Goal: Information Seeking & Learning: Learn about a topic

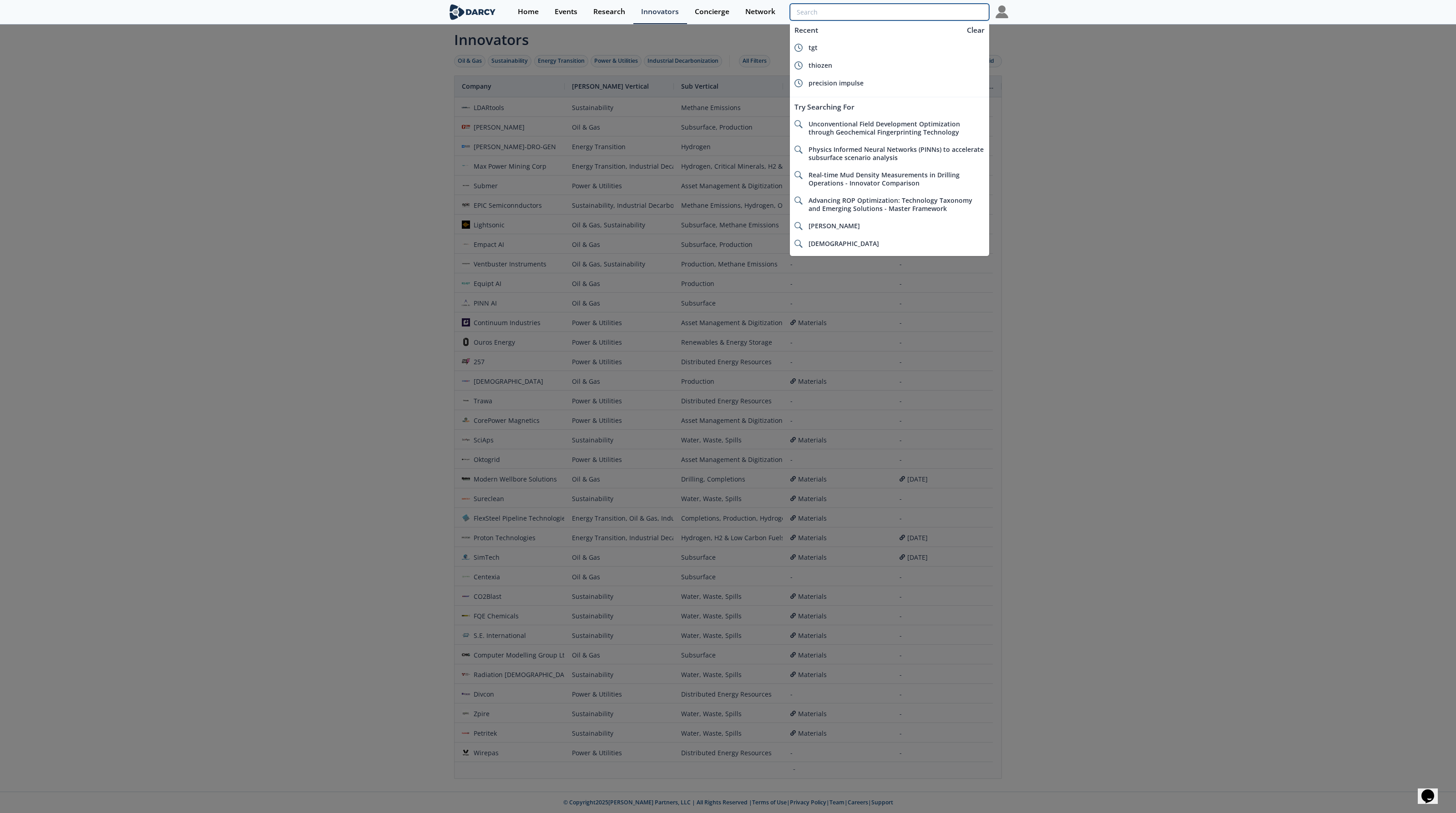
click at [941, 7] on input "search" at bounding box center [889, 12] width 199 height 17
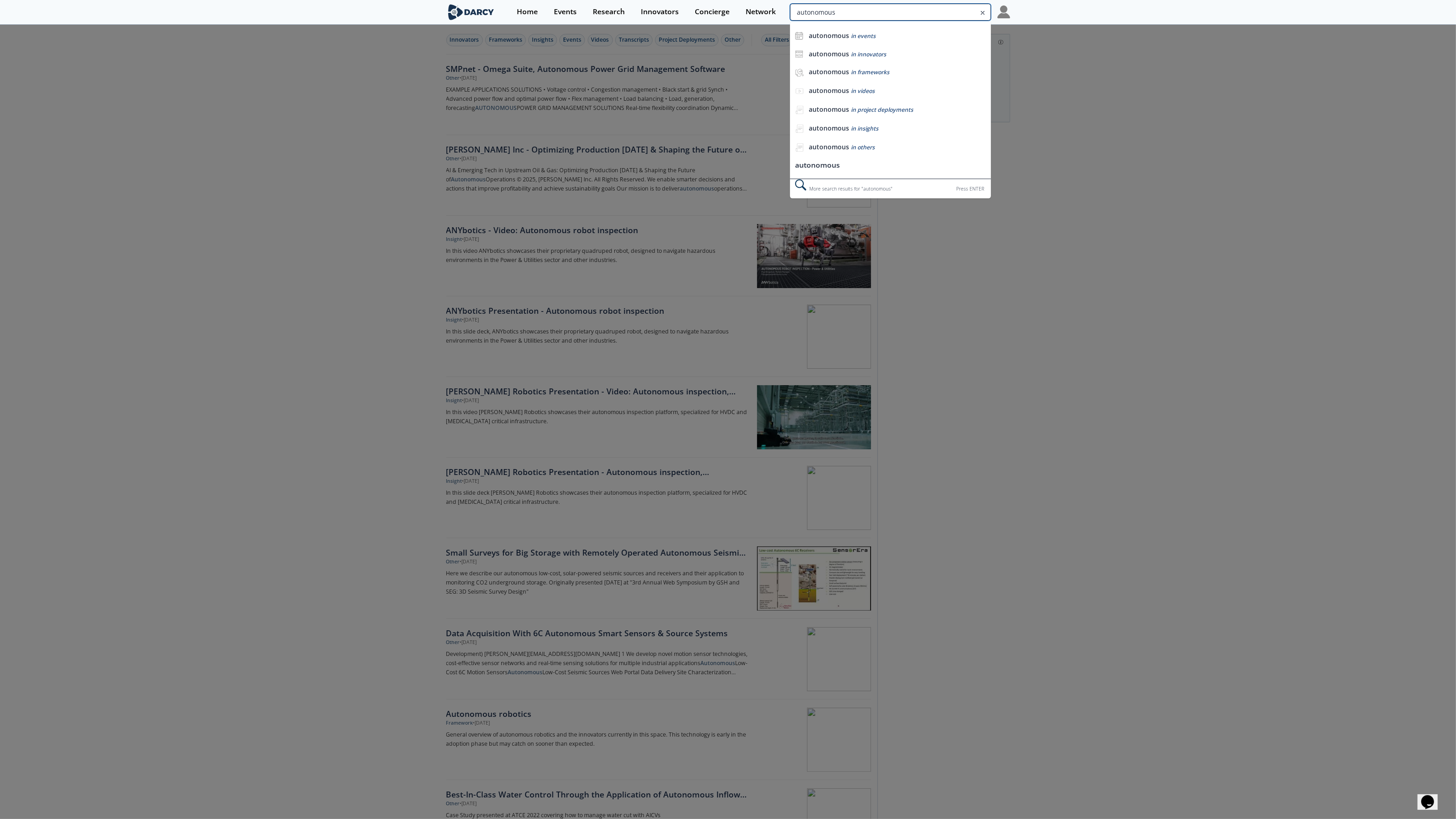
click at [967, 11] on input "autonomous" at bounding box center [890, 12] width 201 height 17
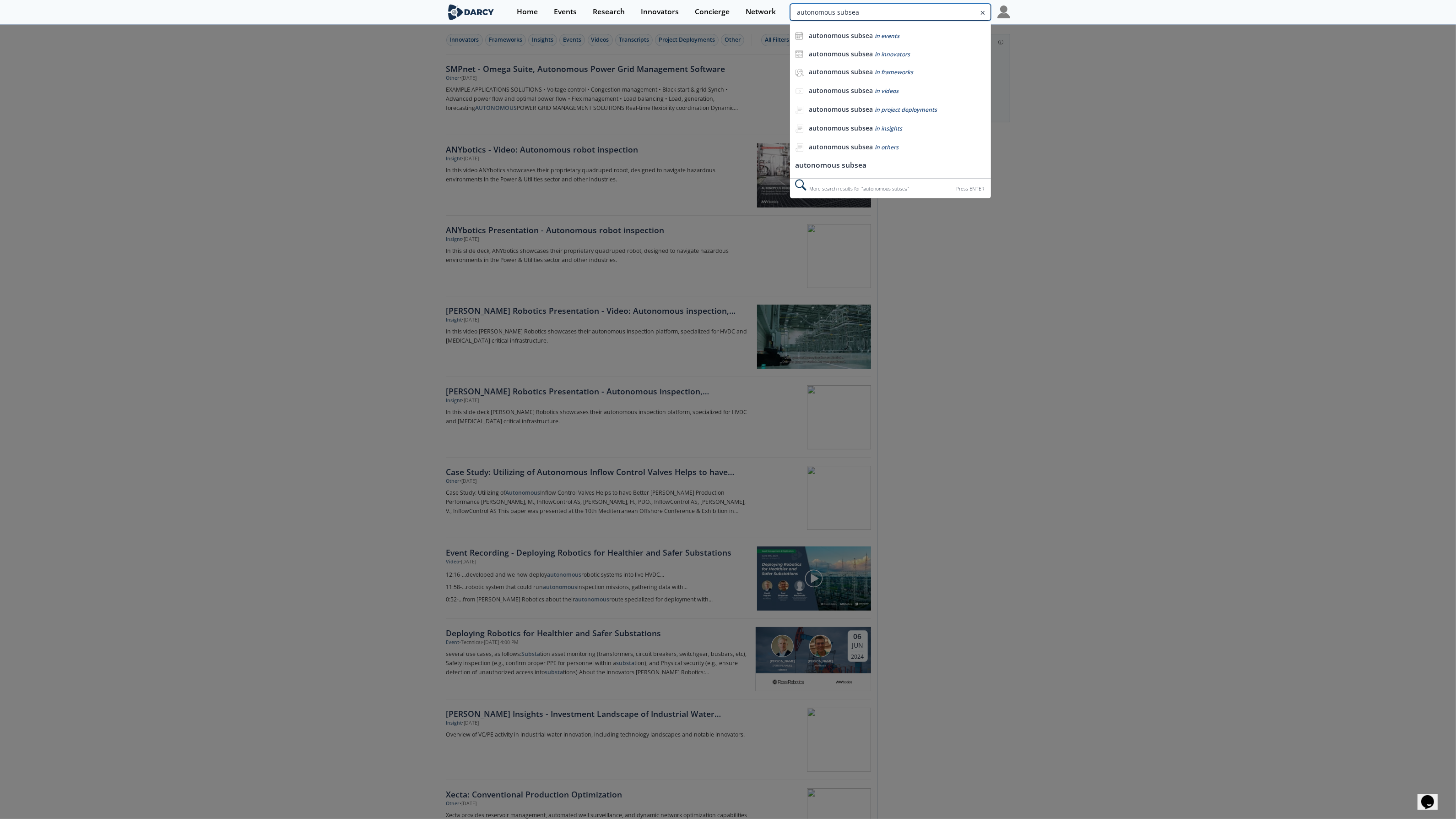
click at [960, 11] on input "autonomous subsea" at bounding box center [890, 12] width 201 height 17
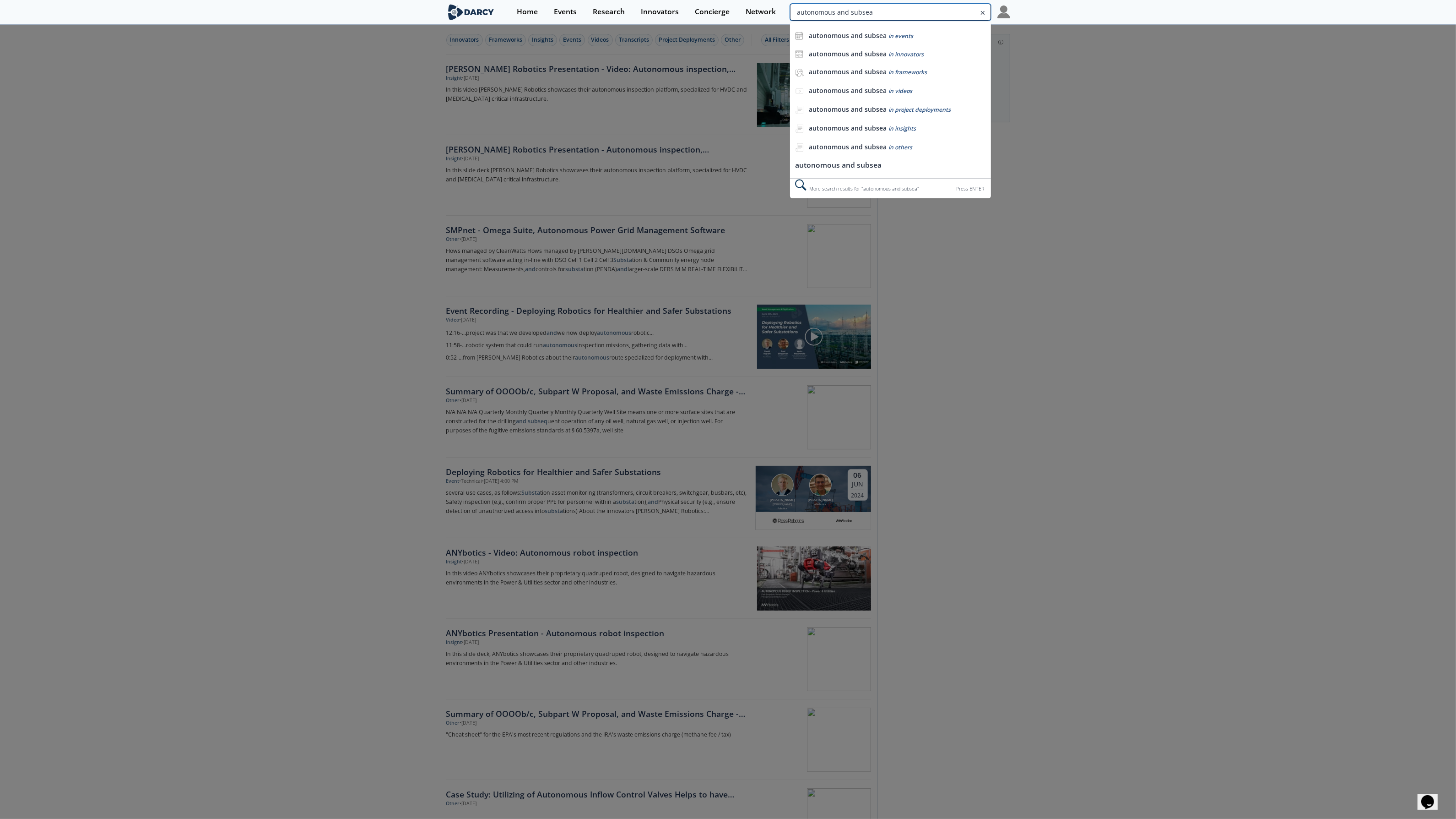
drag, startPoint x: 919, startPoint y: 12, endPoint x: 1171, endPoint y: 10, distance: 252.0
click at [1171, 10] on section "Home Events Research Innovators Concierge Network autonomous and subsea autonom…" at bounding box center [728, 12] width 1456 height 24
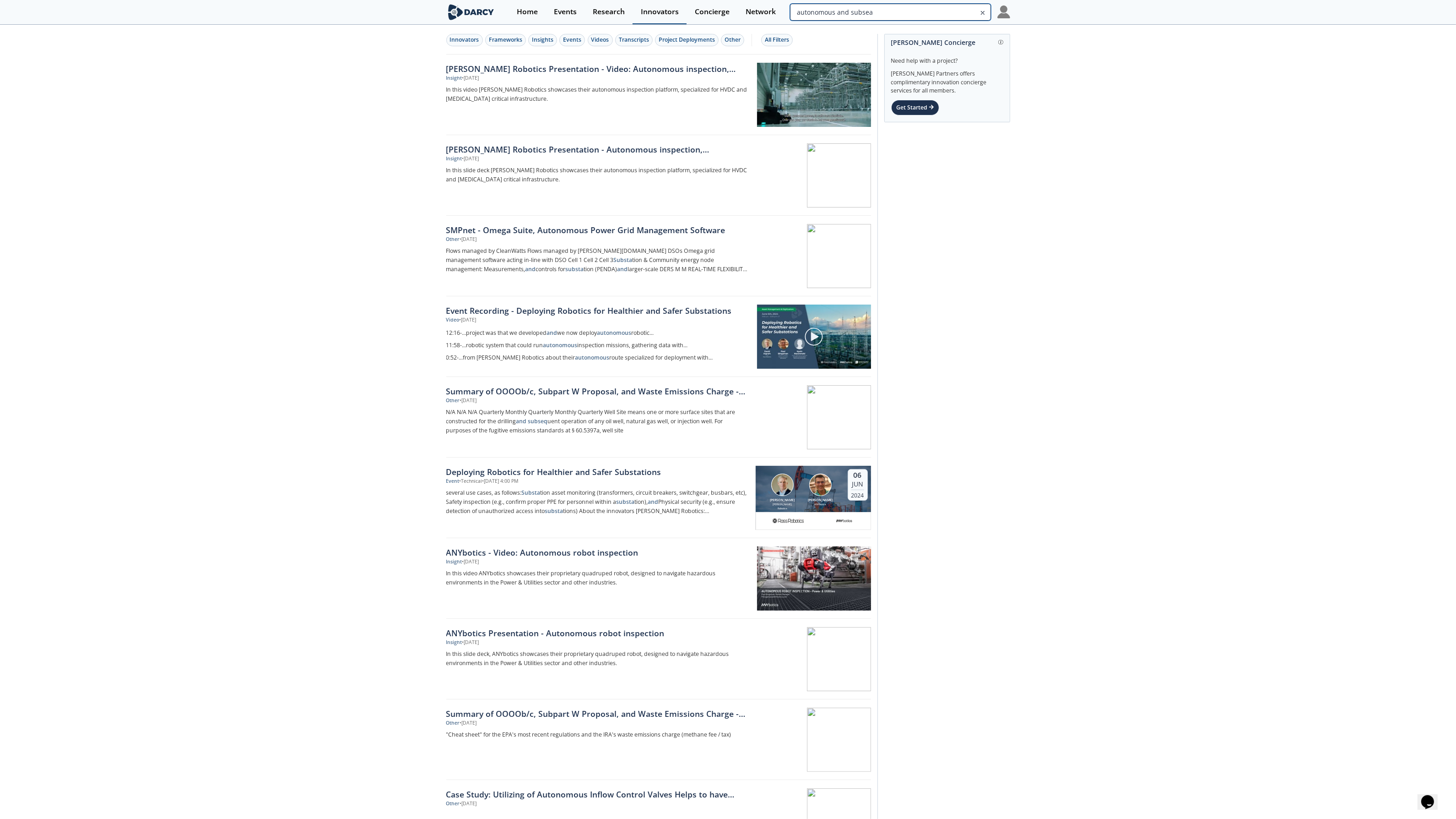
drag, startPoint x: 907, startPoint y: 12, endPoint x: 657, endPoint y: 2, distance: 250.2
click at [657, 2] on div "Home Events Research Innovators Concierge Network autonomous and subsea" at bounding box center [759, 12] width 501 height 24
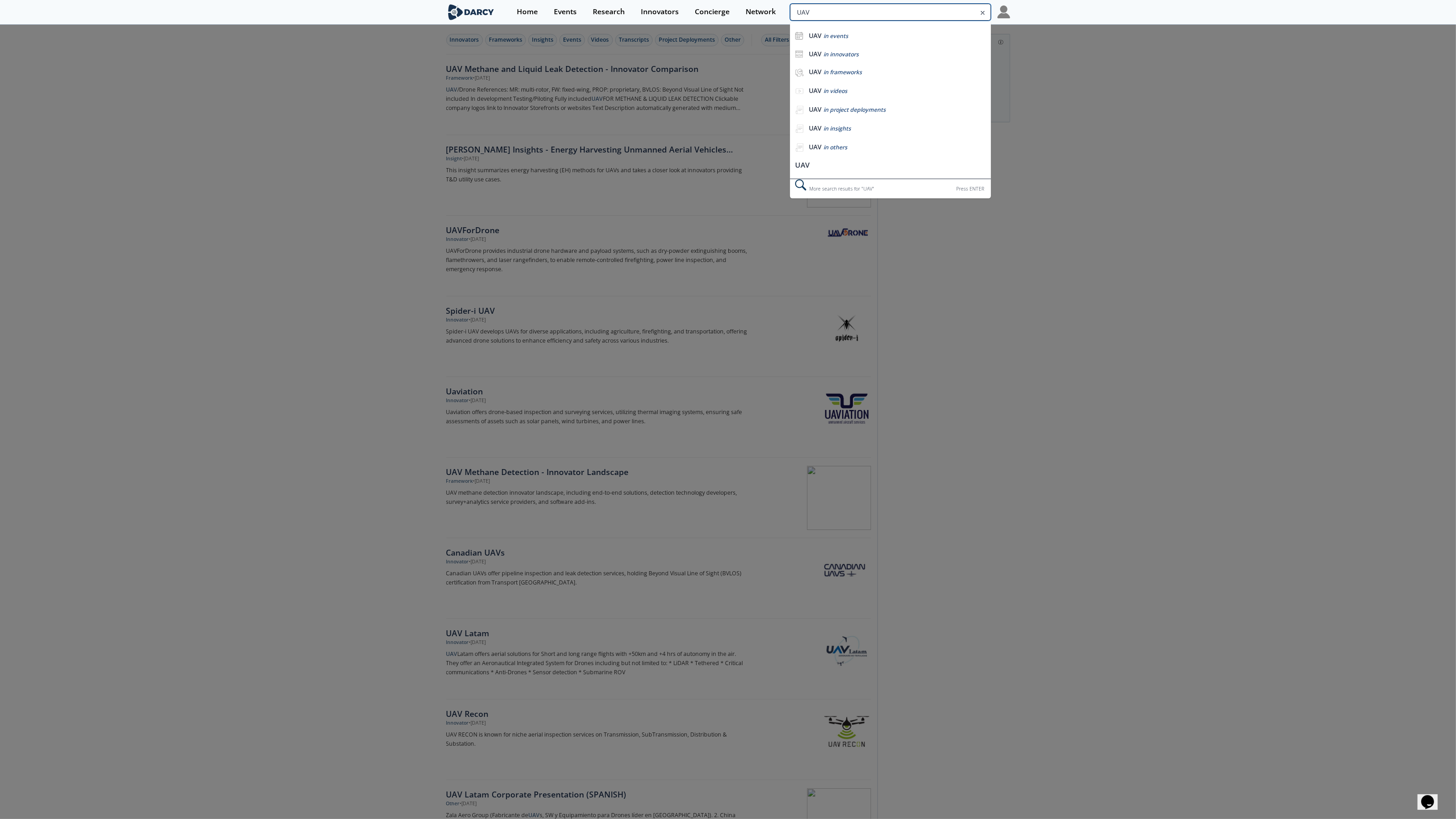
drag, startPoint x: 944, startPoint y: 8, endPoint x: 873, endPoint y: 8, distance: 71.0
click at [873, 8] on input "UAV" at bounding box center [890, 12] width 201 height 17
drag, startPoint x: 854, startPoint y: 13, endPoint x: 746, endPoint y: 11, distance: 108.0
click at [746, 11] on div "Home Events Research Innovators Concierge Network UAV UAV in events UAV in inno…" at bounding box center [759, 12] width 501 height 24
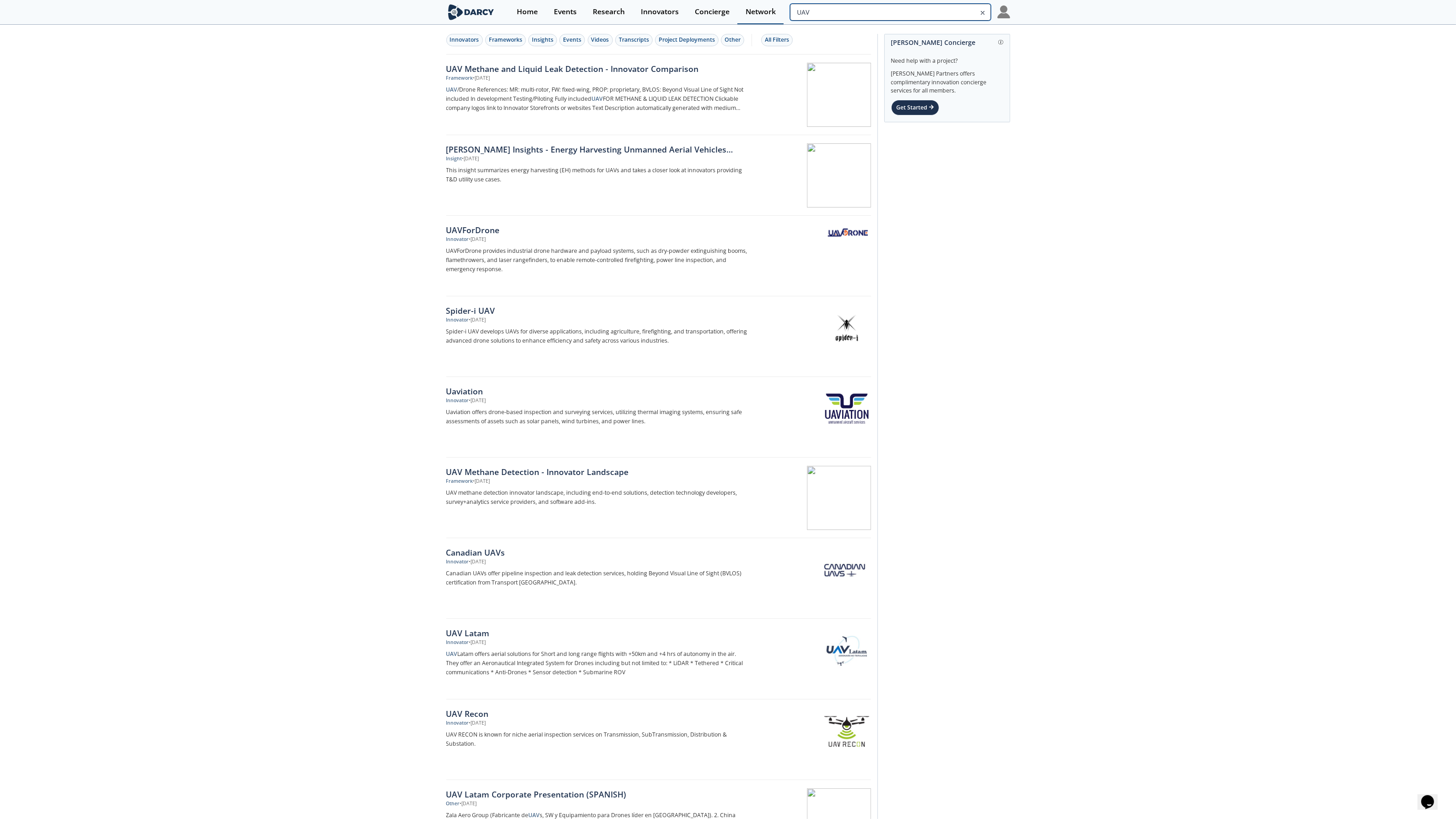
type input "u"
type input "subsea"
